Goal: Information Seeking & Learning: Learn about a topic

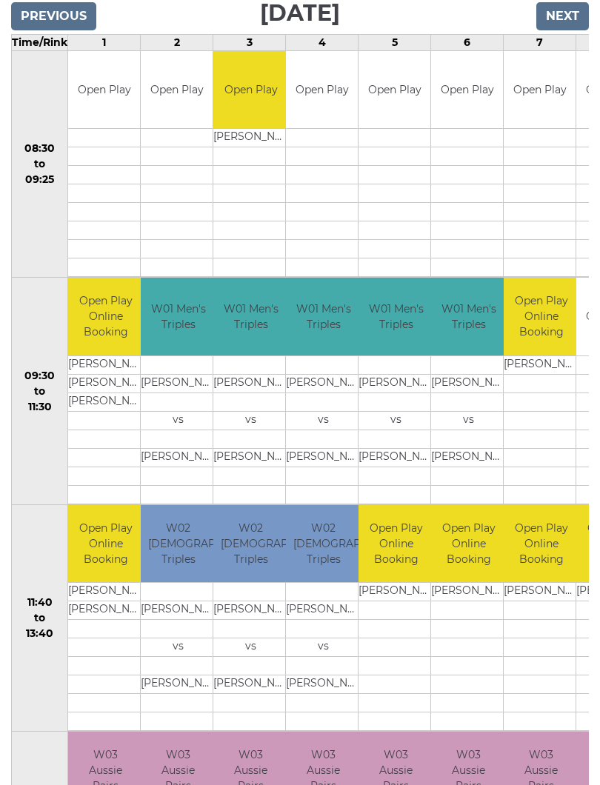
scroll to position [273, 0]
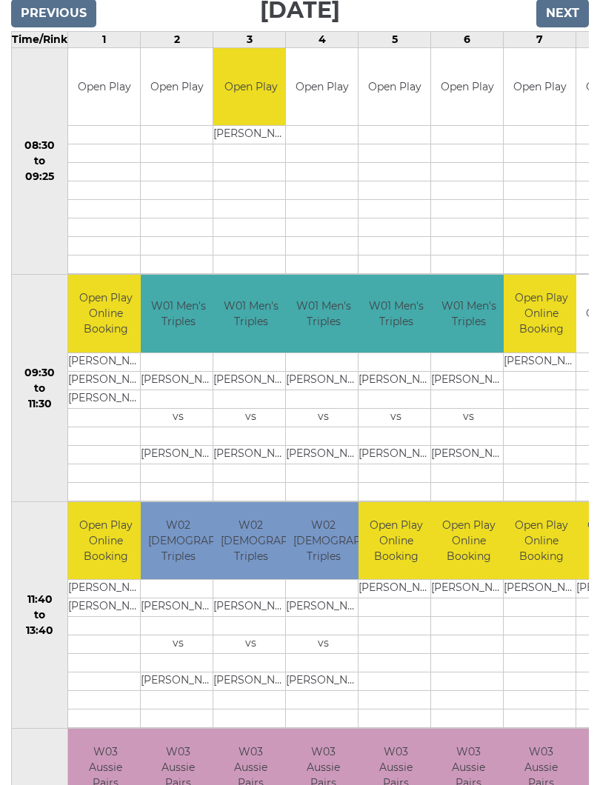
click at [569, 12] on input "Next" at bounding box center [562, 14] width 53 height 28
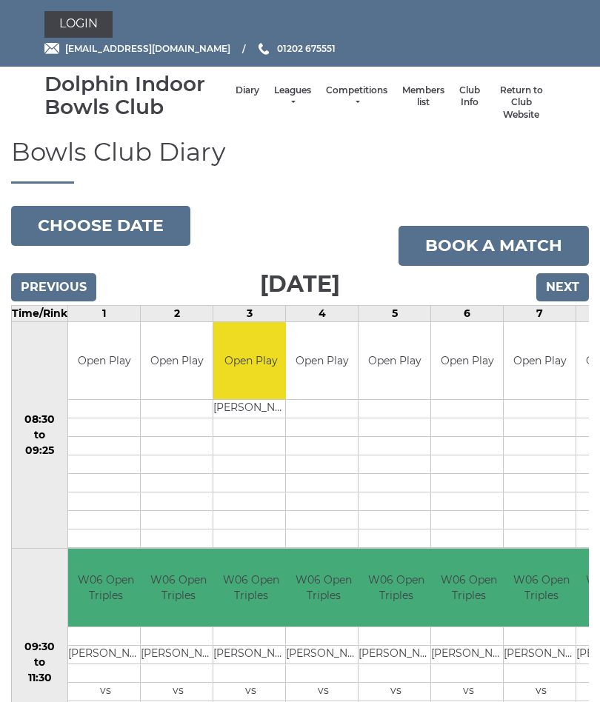
click at [276, 98] on link "Leagues" at bounding box center [292, 96] width 37 height 24
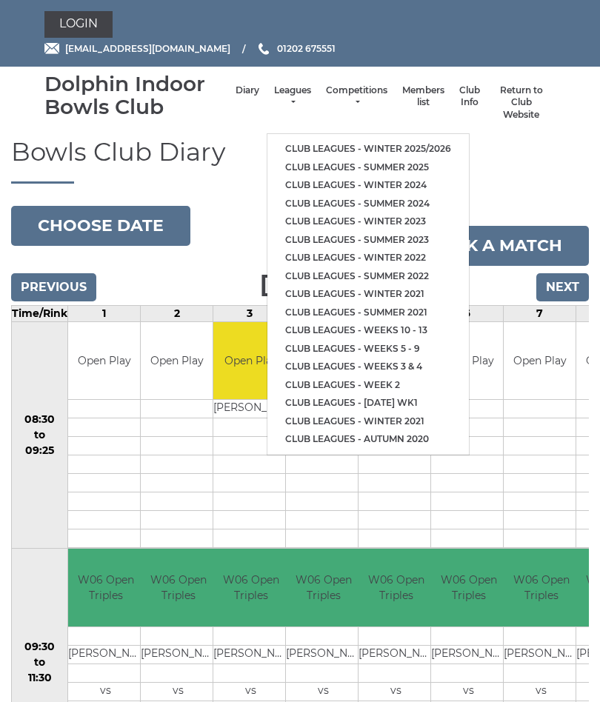
click at [426, 140] on link "Club leagues - Winter 2025/2026" at bounding box center [367, 149] width 201 height 19
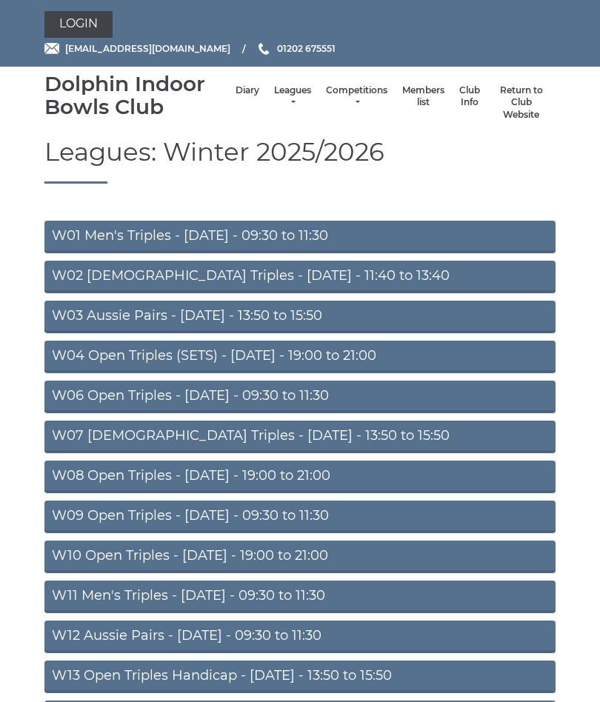
click at [326, 392] on link "W06 Open Triples - Tuesday - 09:30 to 11:30" at bounding box center [299, 397] width 511 height 33
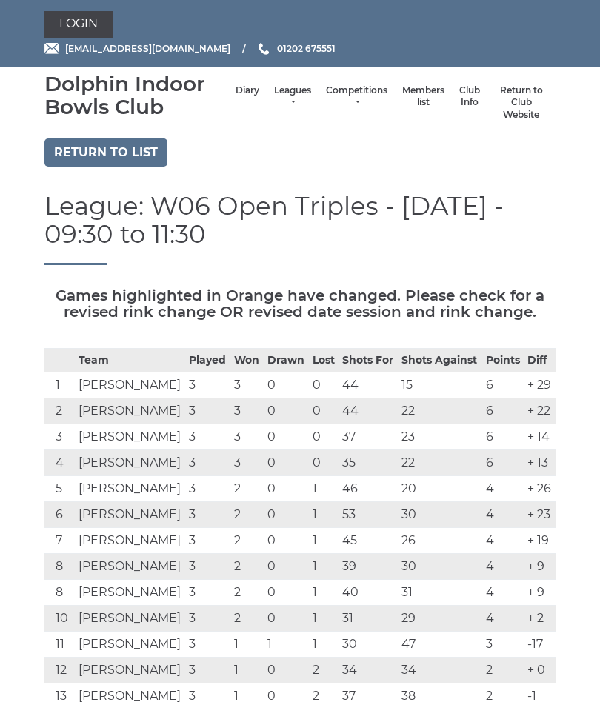
click at [275, 90] on li "Leagues Club leagues - Winter 2025/2026 Club leagues - Summer 2025 Club leagues…" at bounding box center [293, 103] width 52 height 52
click at [278, 100] on link "Leagues" at bounding box center [292, 96] width 37 height 24
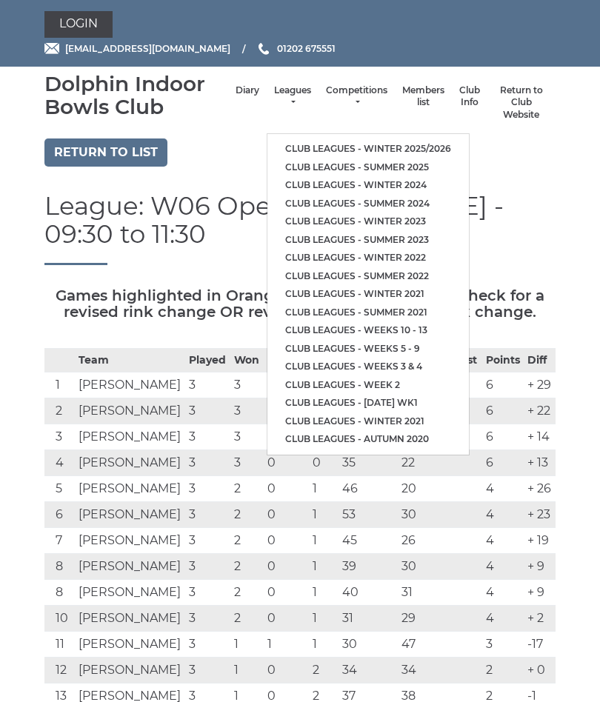
click at [409, 140] on link "Club leagues - Winter 2025/2026" at bounding box center [367, 149] width 201 height 19
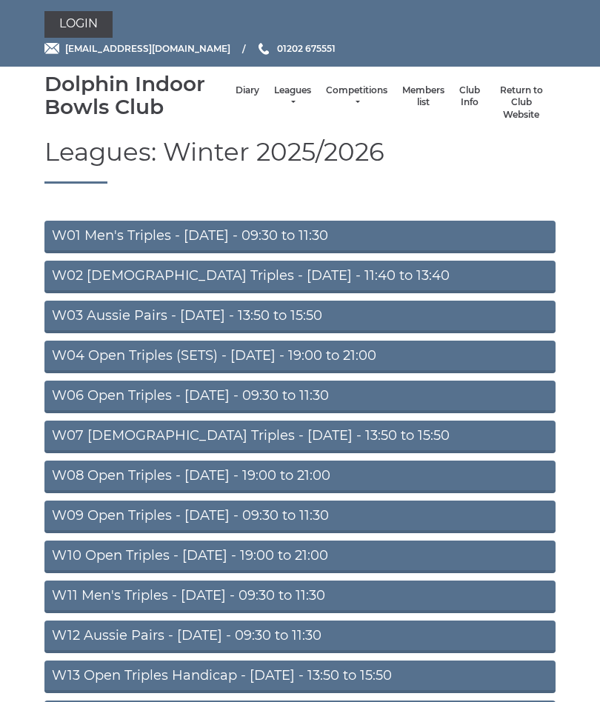
click at [269, 275] on link "W02 [DEMOGRAPHIC_DATA] Triples - [DATE] - 11:40 to 13:40" at bounding box center [299, 277] width 511 height 33
click at [257, 437] on link "W07 Ladies Triples - Tuesday - 13:50 to 15:50" at bounding box center [299, 437] width 511 height 33
click at [244, 511] on link "W09 Open Triples - Wednesday - 09:30 to 11:30" at bounding box center [299, 517] width 511 height 33
click at [283, 592] on link "W11 Men's Triples - Thursday - 09:30 to 11:30" at bounding box center [299, 596] width 511 height 33
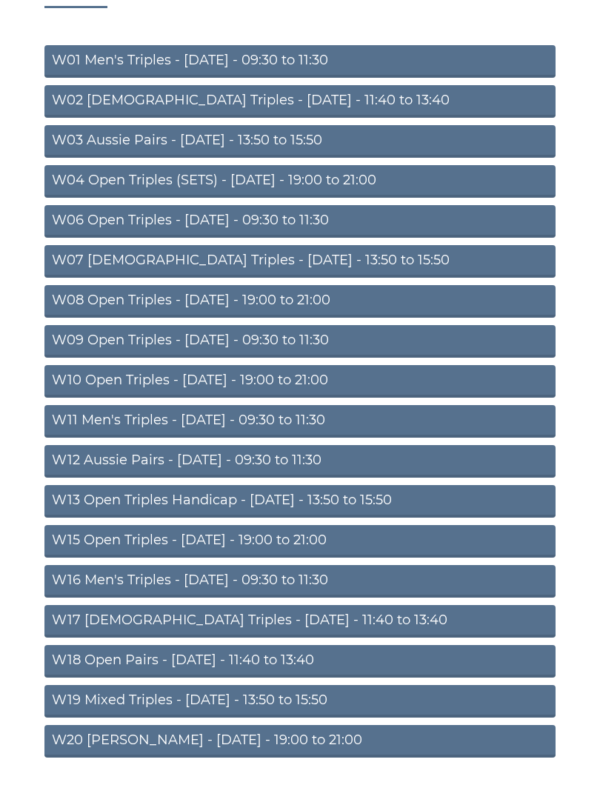
scroll to position [176, 0]
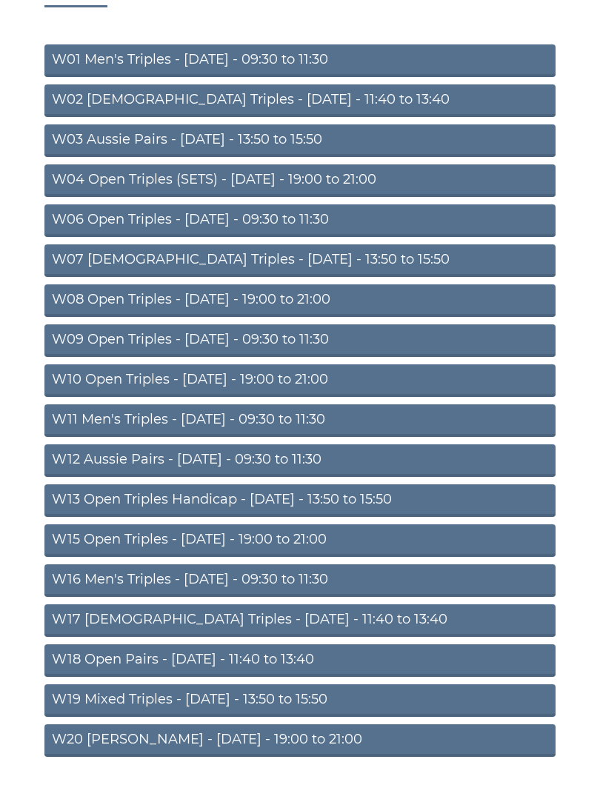
click at [184, 576] on link "W16 Men's Triples - Friday - 09:30 to 11:30" at bounding box center [299, 580] width 511 height 33
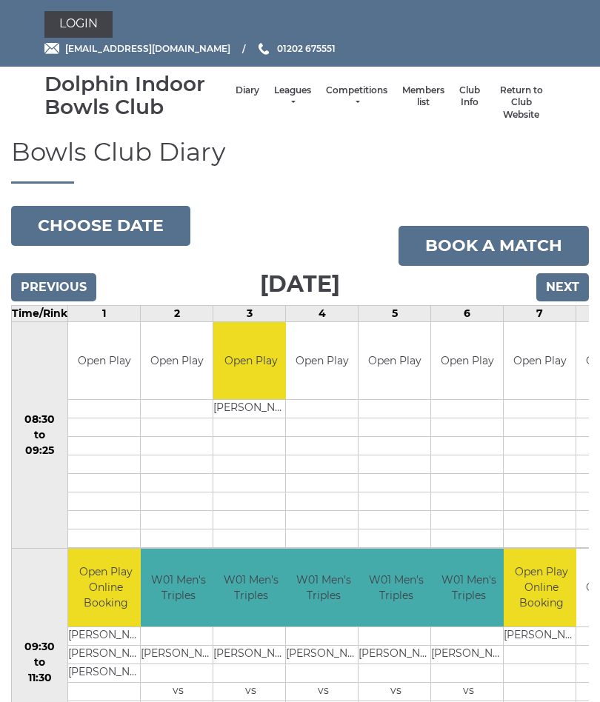
click at [566, 287] on input "Next" at bounding box center [562, 287] width 53 height 28
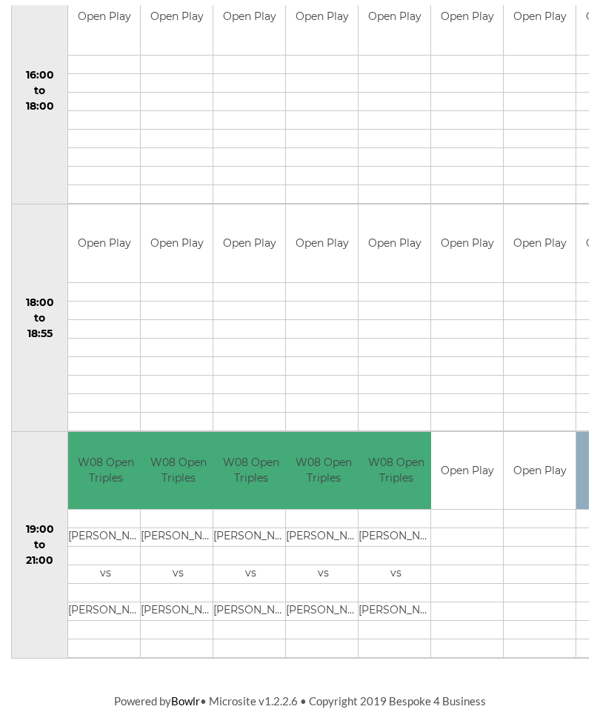
scroll to position [1243, 0]
